Goal: Transaction & Acquisition: Purchase product/service

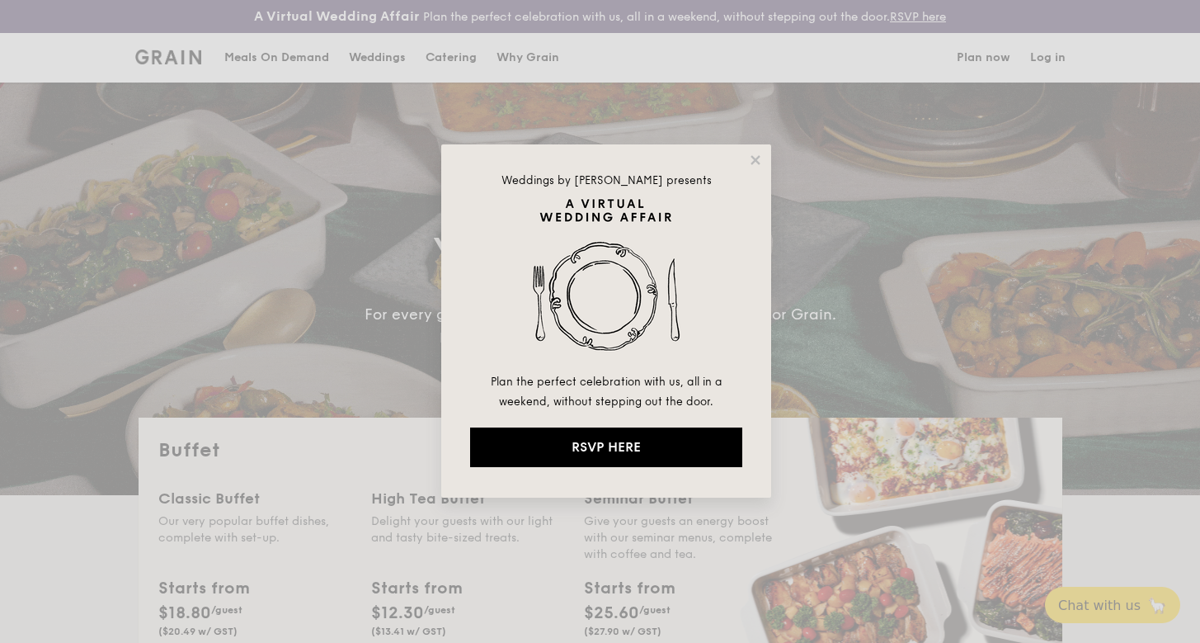
select select
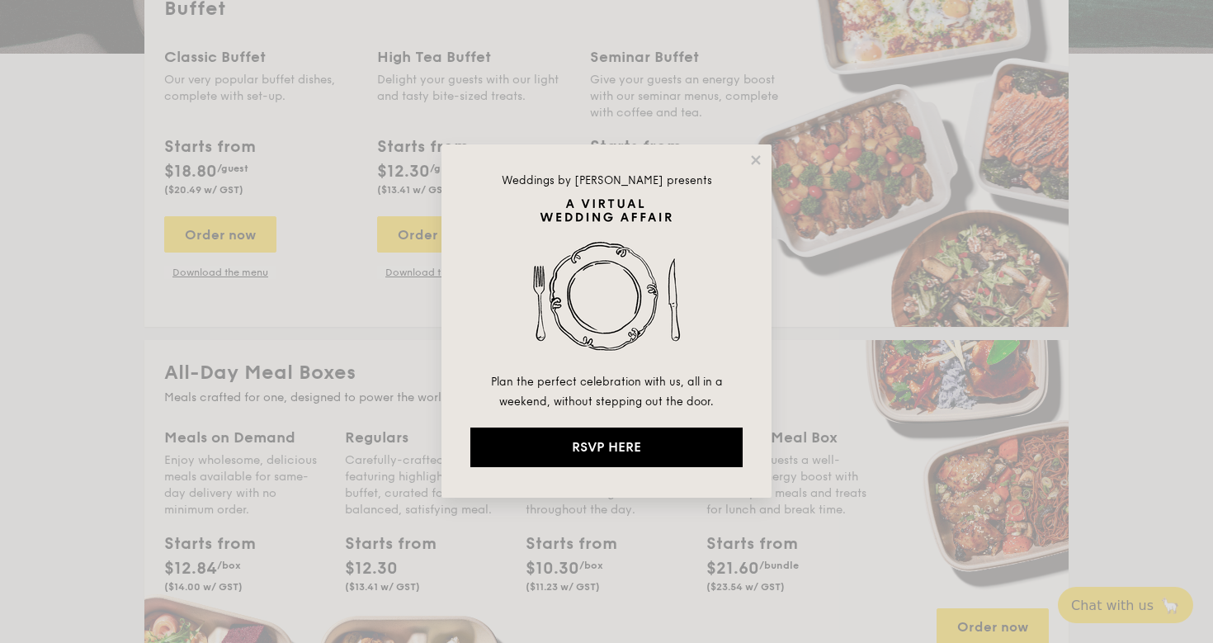
scroll to position [441, 0]
click at [752, 160] on icon at bounding box center [755, 160] width 15 height 15
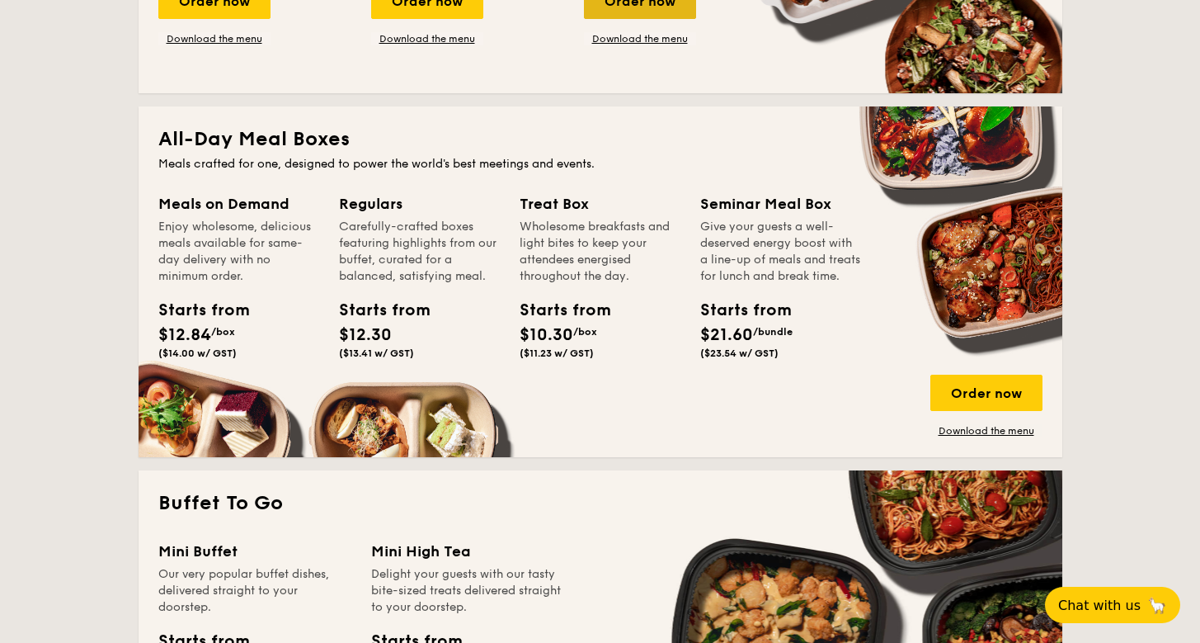
scroll to position [676, 0]
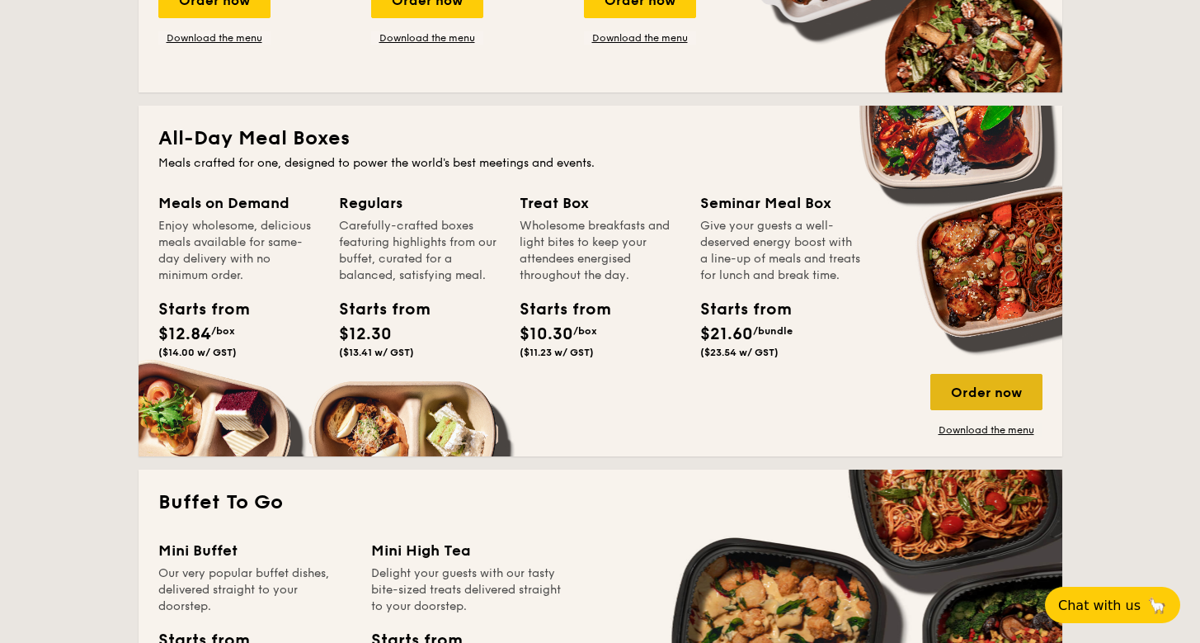
click at [963, 381] on div "Order now" at bounding box center [986, 392] width 112 height 36
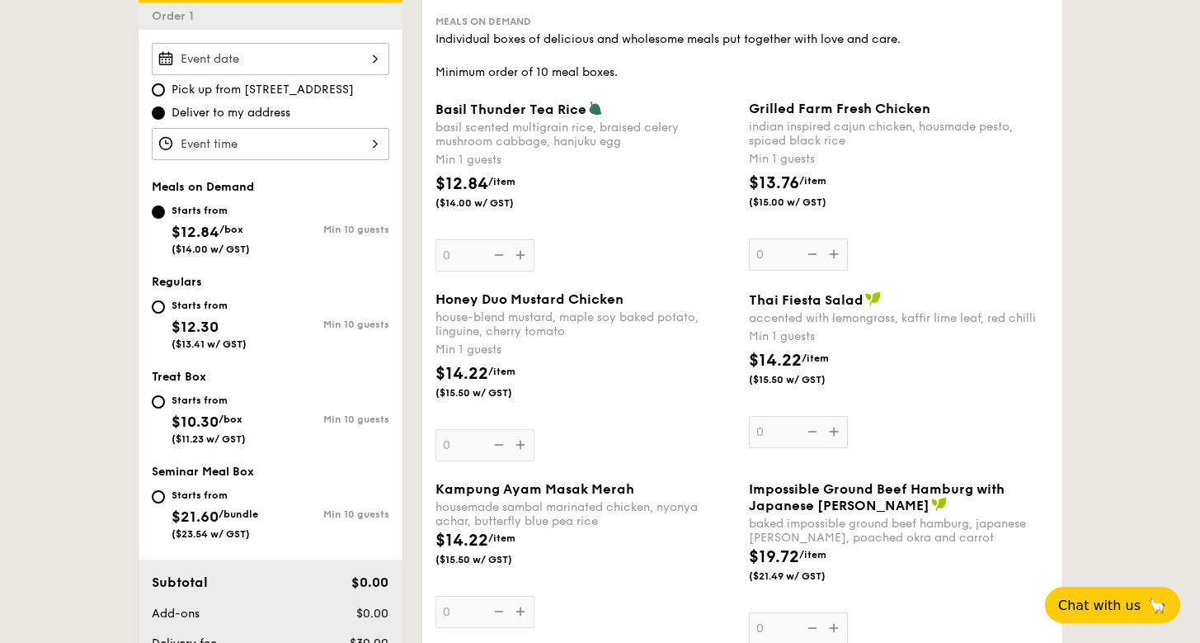
scroll to position [503, 0]
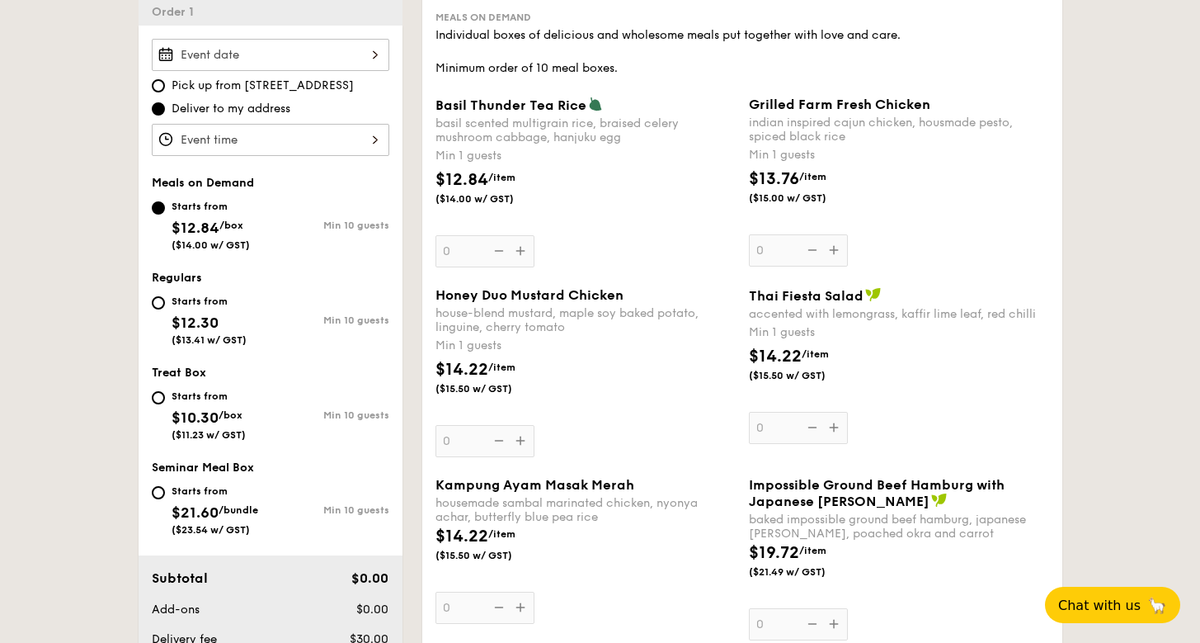
click at [168, 314] on div "Starts from $12.30 ($13.41 w/ GST)" at bounding box center [211, 318] width 119 height 54
click at [165, 309] on input "Starts from $12.30 ($13.41 w/ GST) Min 10 guests" at bounding box center [158, 302] width 13 height 13
radio input "true"
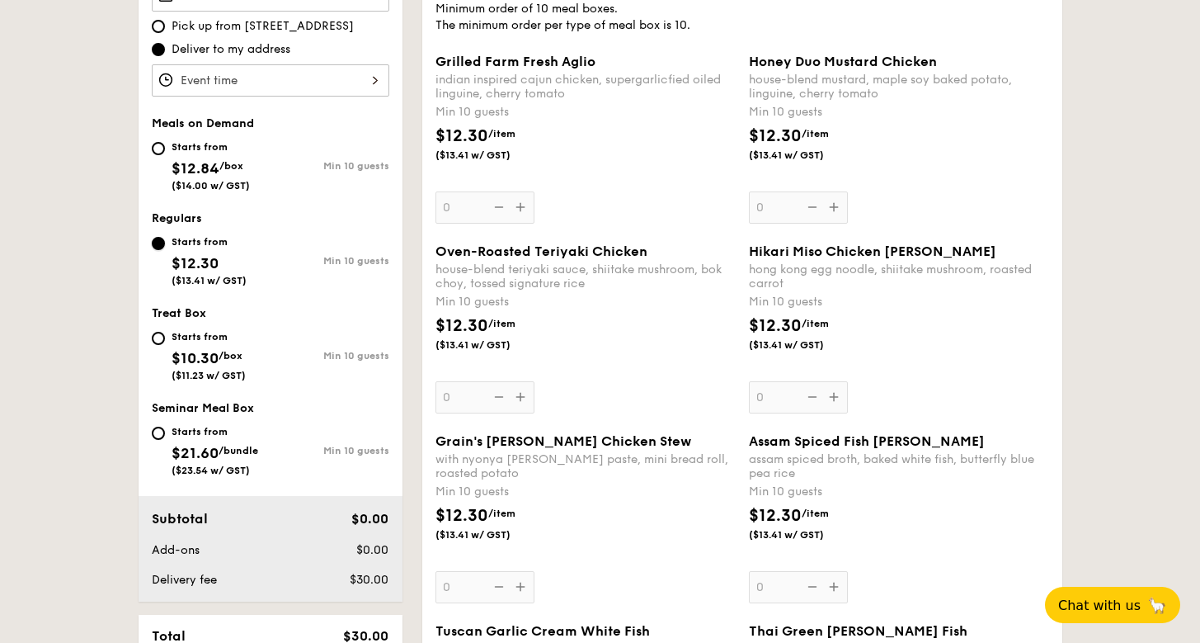
scroll to position [567, 0]
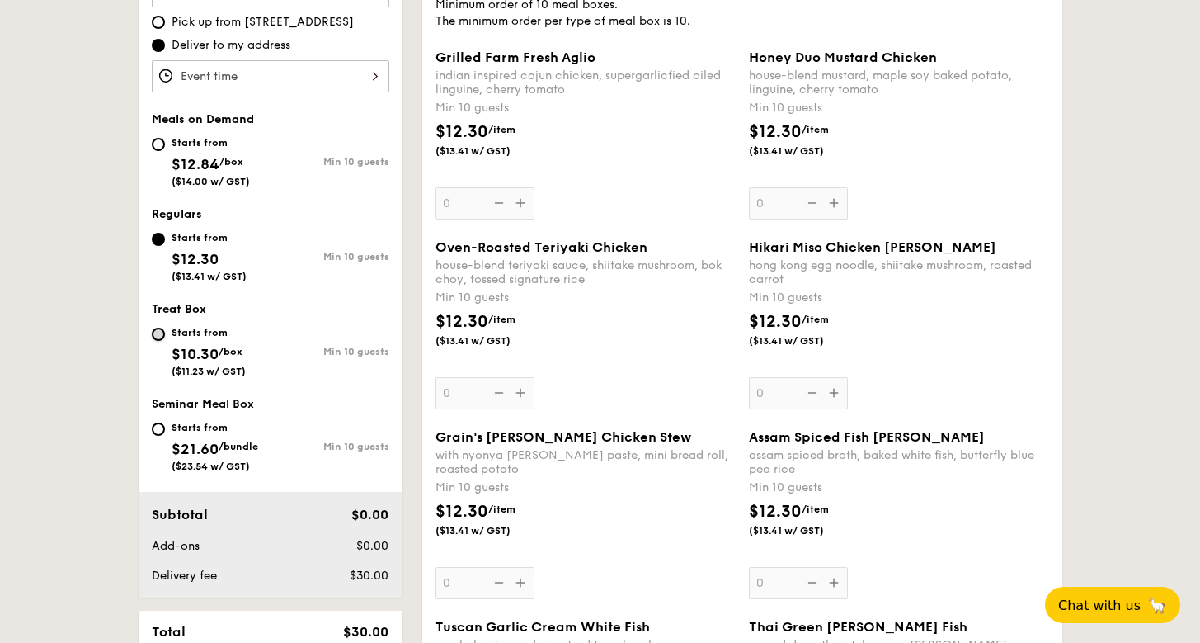
click at [161, 337] on input "Starts from $10.30 /box ($11.23 w/ GST) Min 10 guests" at bounding box center [158, 333] width 13 height 13
radio input "true"
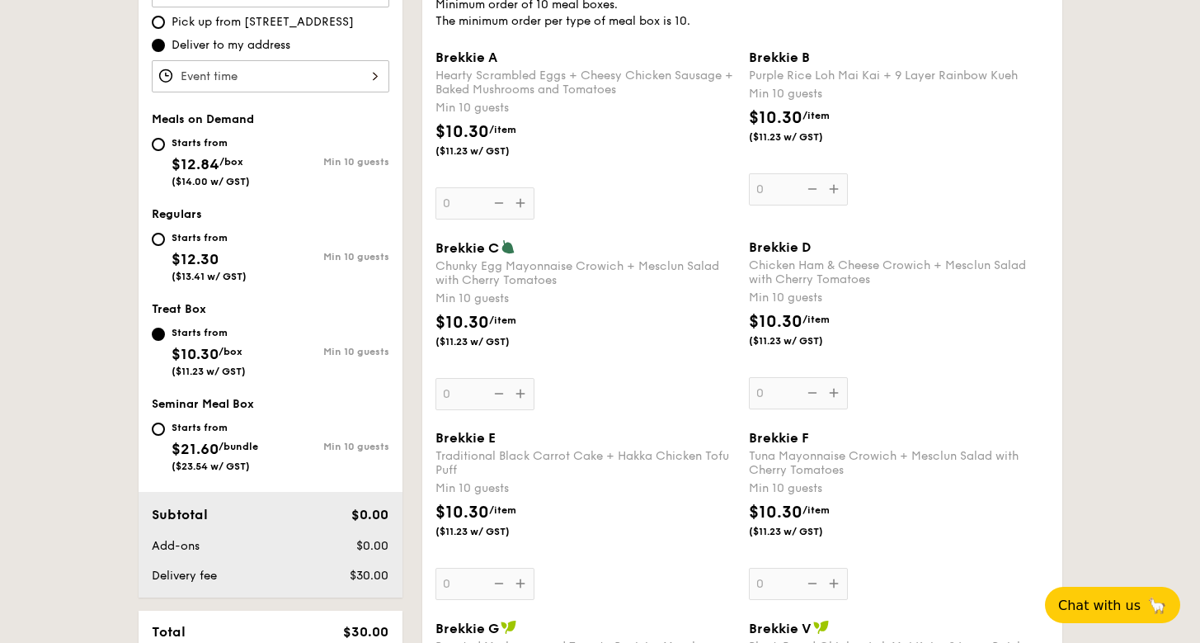
click at [170, 240] on div "Starts from $12.30 ($13.41 w/ GST)" at bounding box center [211, 255] width 119 height 54
click at [165, 240] on input "Starts from $12.30 ($13.41 w/ GST) Min 10 guests" at bounding box center [158, 239] width 13 height 13
radio input "true"
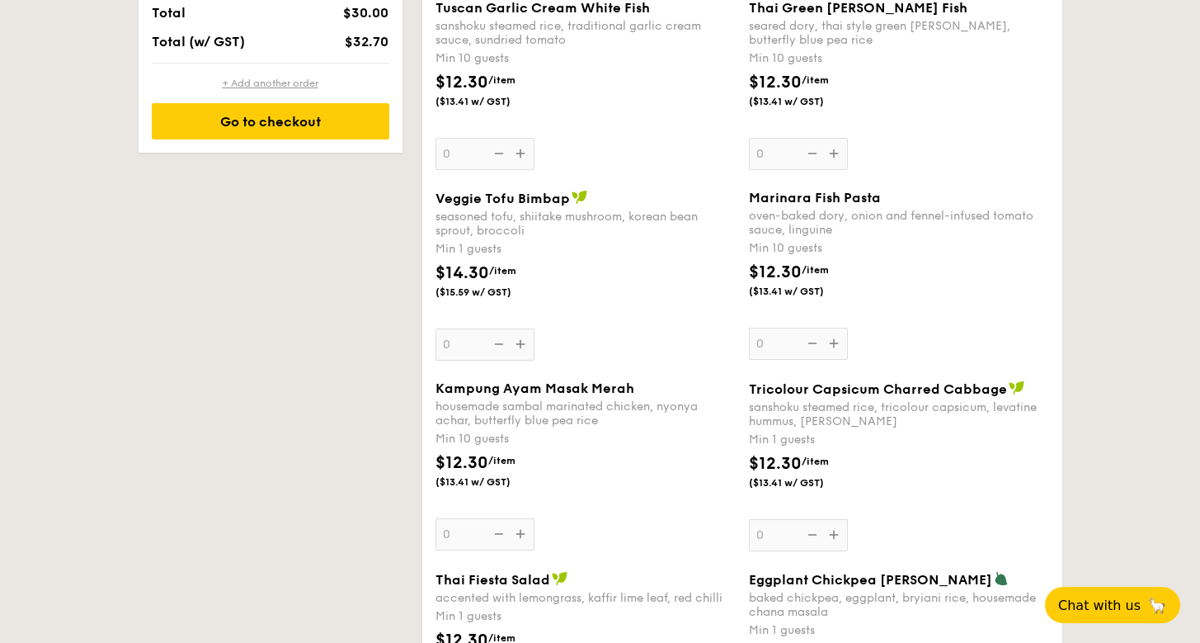
scroll to position [1189, 0]
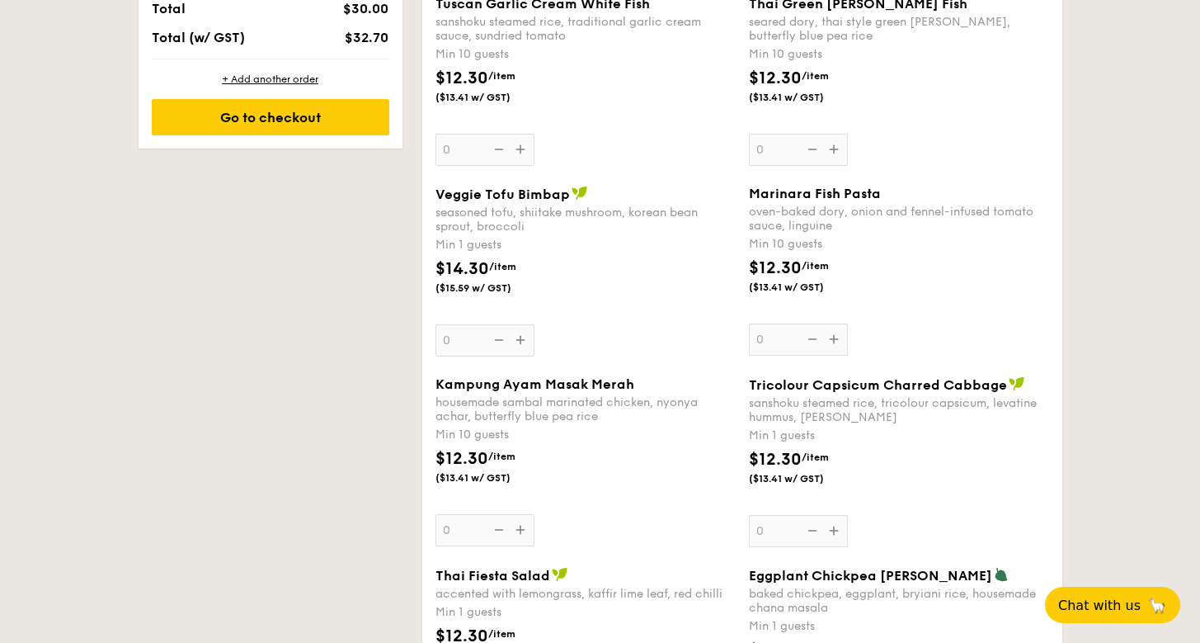
select select
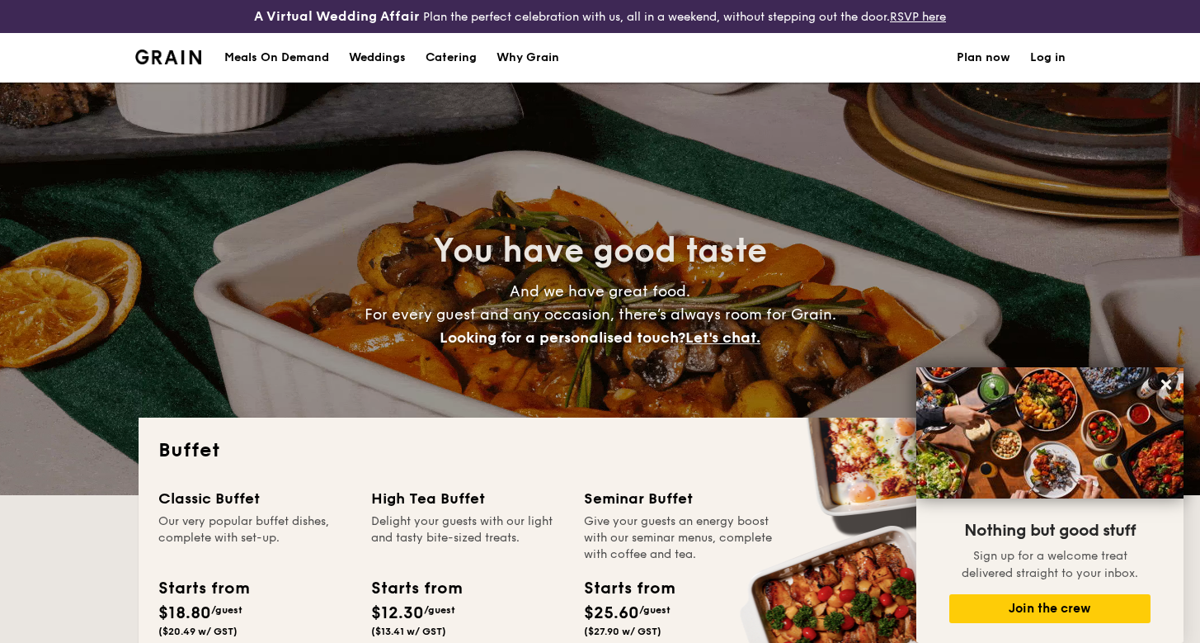
click at [295, 73] on div "Meals On Demand" at bounding box center [276, 57] width 105 height 49
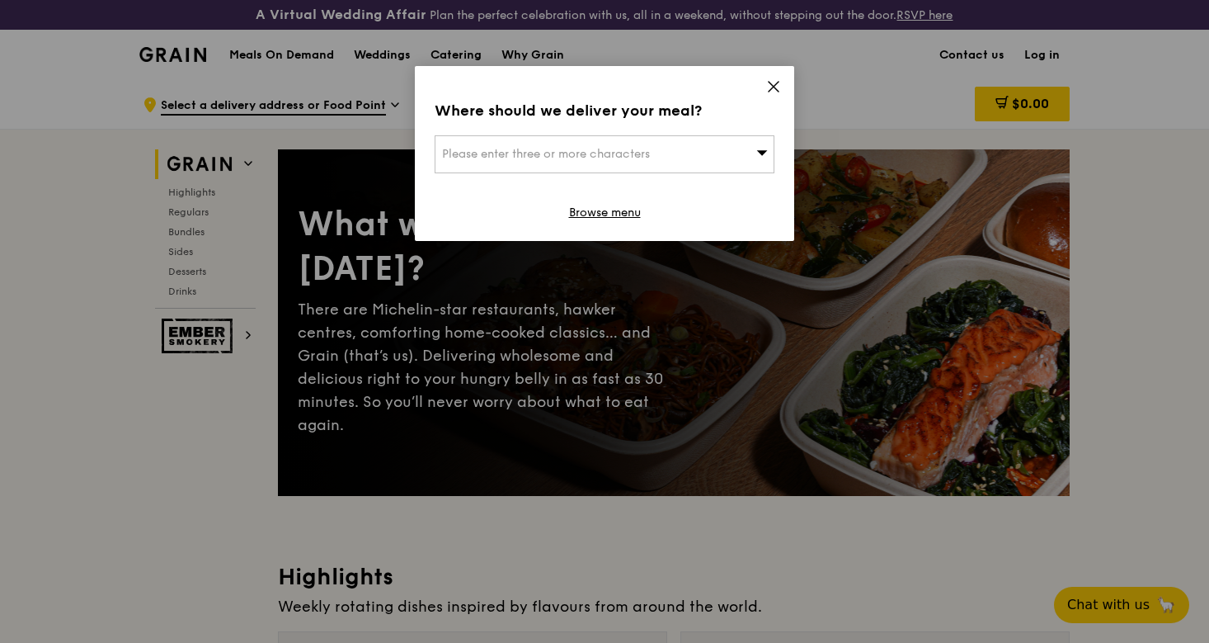
click at [767, 87] on icon at bounding box center [773, 86] width 15 height 15
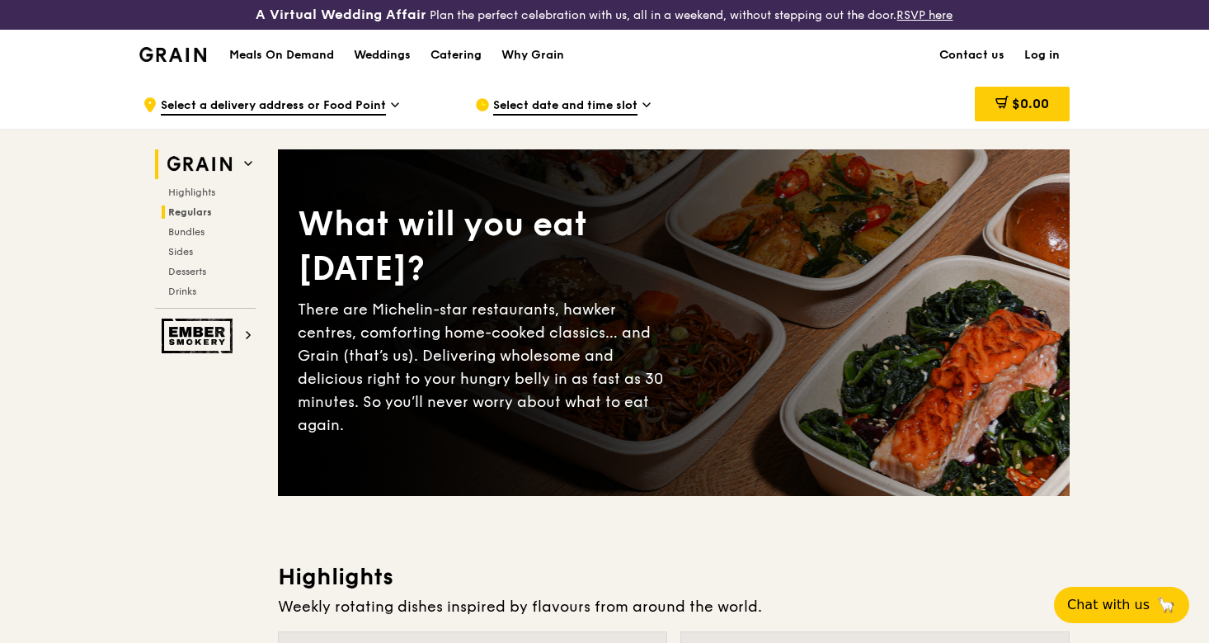
click at [189, 214] on span "Regulars" at bounding box center [190, 212] width 44 height 12
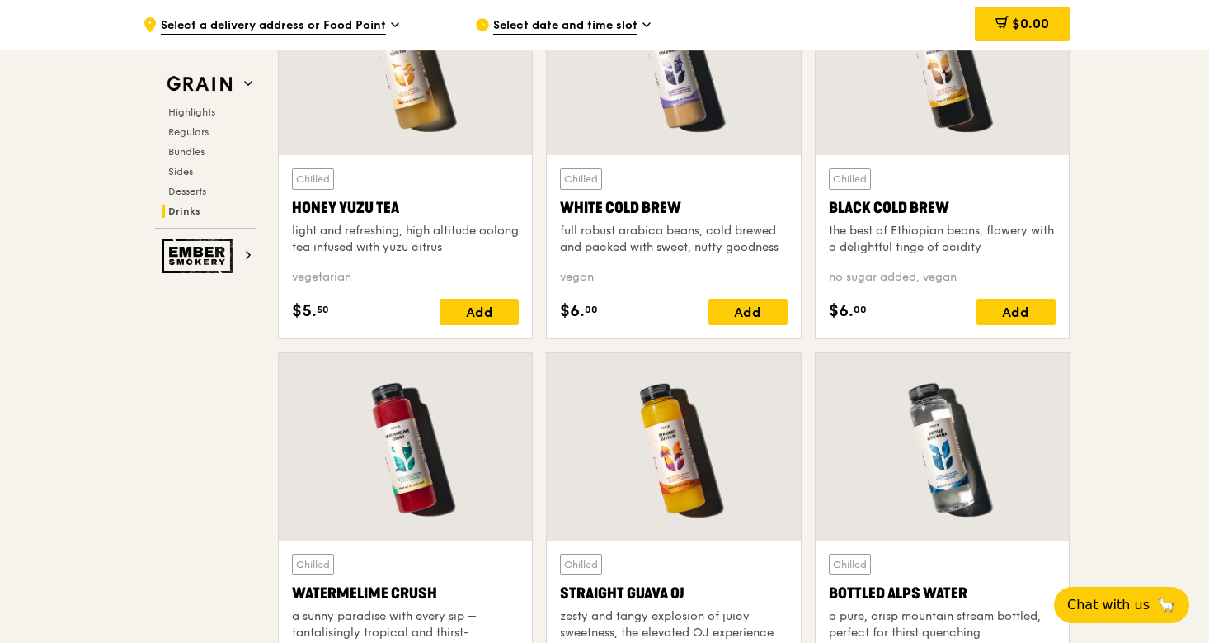
scroll to position [6354, 0]
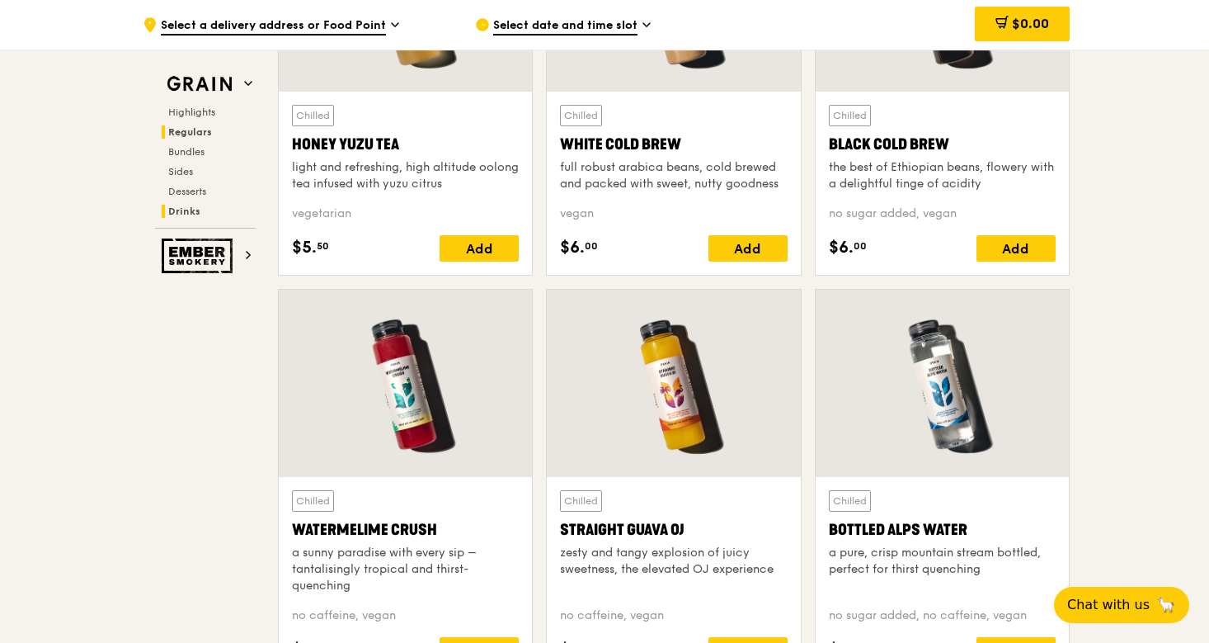
click at [204, 132] on span "Regulars" at bounding box center [190, 132] width 44 height 12
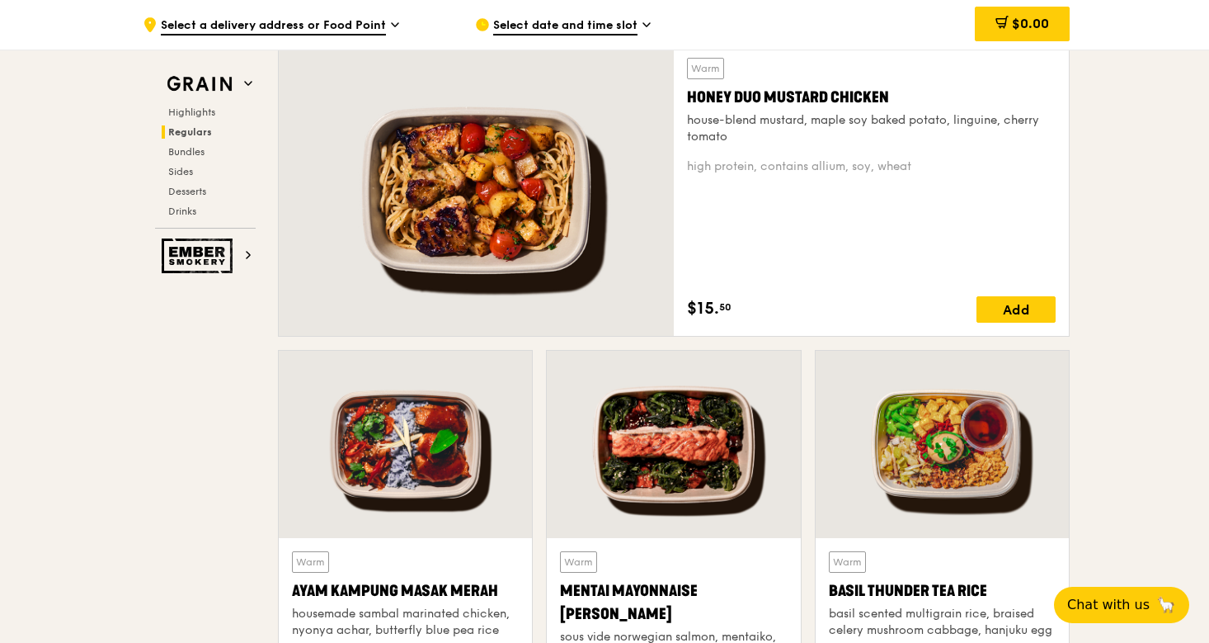
scroll to position [1208, 0]
